Goal: Transaction & Acquisition: Purchase product/service

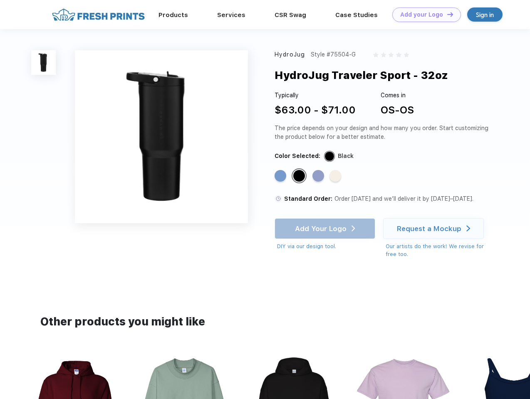
click at [424, 15] on link "Add your Logo Design Tool" at bounding box center [426, 14] width 69 height 15
click at [0, 0] on div "Design Tool" at bounding box center [0, 0] width 0 height 0
click at [446, 14] on link "Add your Logo Design Tool" at bounding box center [426, 14] width 69 height 15
click at [44, 62] on img at bounding box center [43, 62] width 25 height 25
click at [281, 176] on div "Standard Color" at bounding box center [281, 176] width 12 height 12
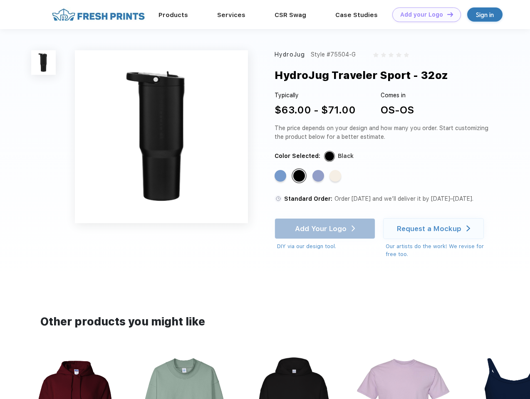
click at [300, 176] on div "Standard Color" at bounding box center [299, 176] width 12 height 12
click at [319, 176] on div "Standard Color" at bounding box center [318, 176] width 12 height 12
click at [336, 176] on div "Standard Color" at bounding box center [336, 176] width 12 height 12
click at [326, 229] on div "Add Your Logo DIY via our design tool. Ah shoot! This product isn't up in our d…" at bounding box center [325, 234] width 101 height 32
click at [435, 229] on div "Request a Mockup" at bounding box center [429, 229] width 64 height 8
